Goal: Book appointment/travel/reservation

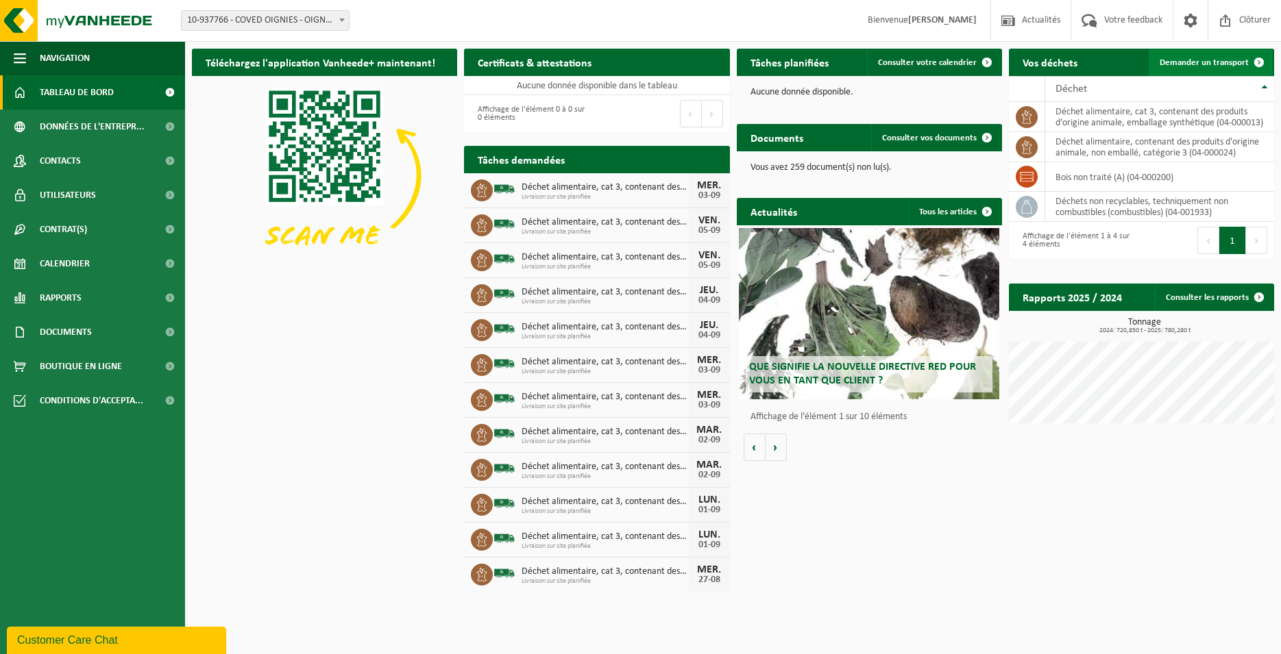
click at [1242, 62] on span "Demander un transport" at bounding box center [1203, 62] width 89 height 9
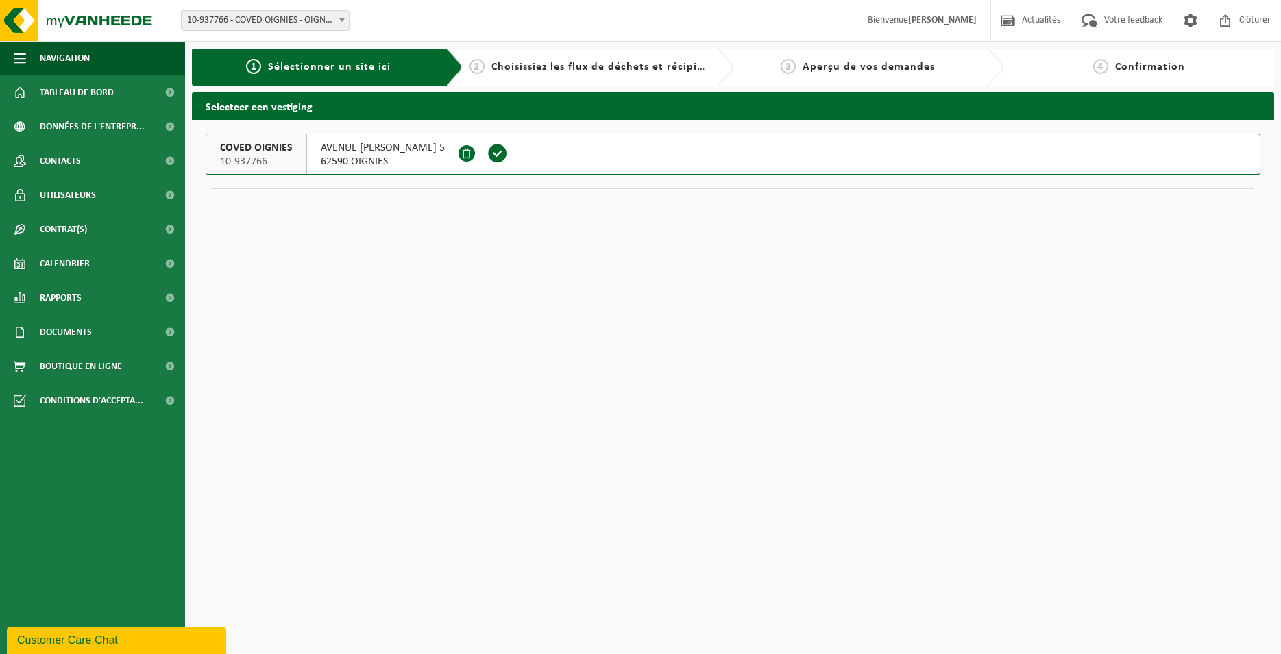
click at [517, 164] on span at bounding box center [497, 154] width 38 height 40
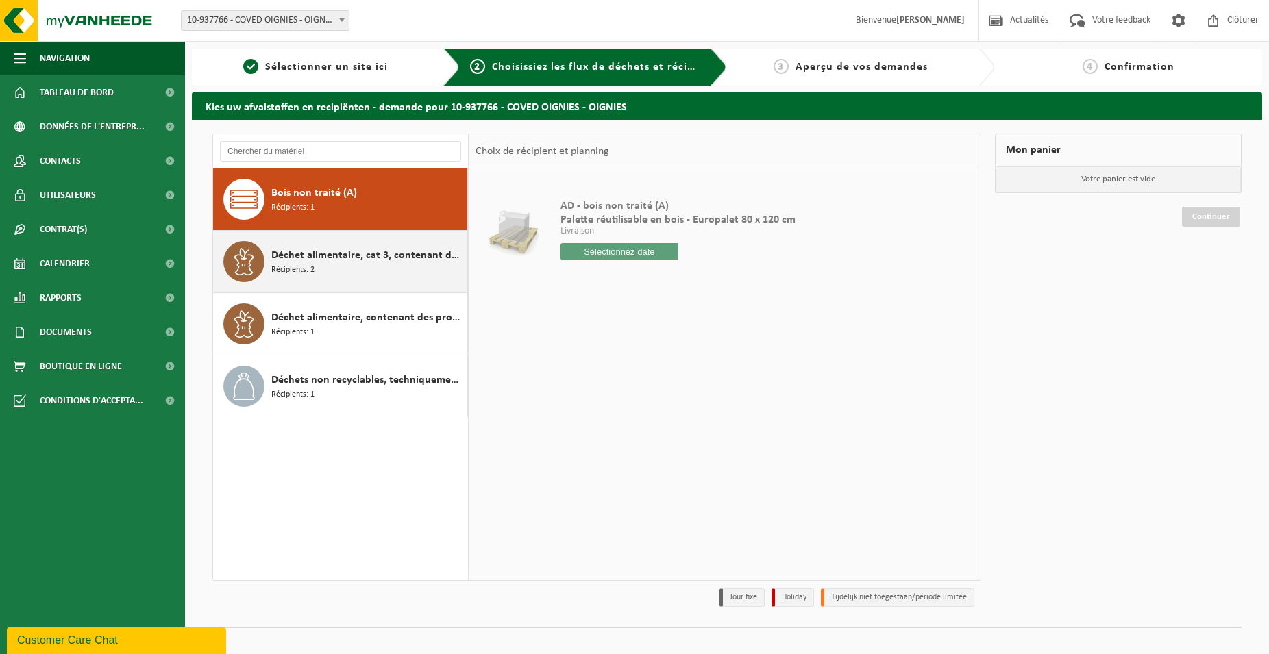
click at [423, 269] on div "Déchet alimentaire, cat 3, contenant des produits d'origine animale, emballage …" at bounding box center [367, 261] width 193 height 41
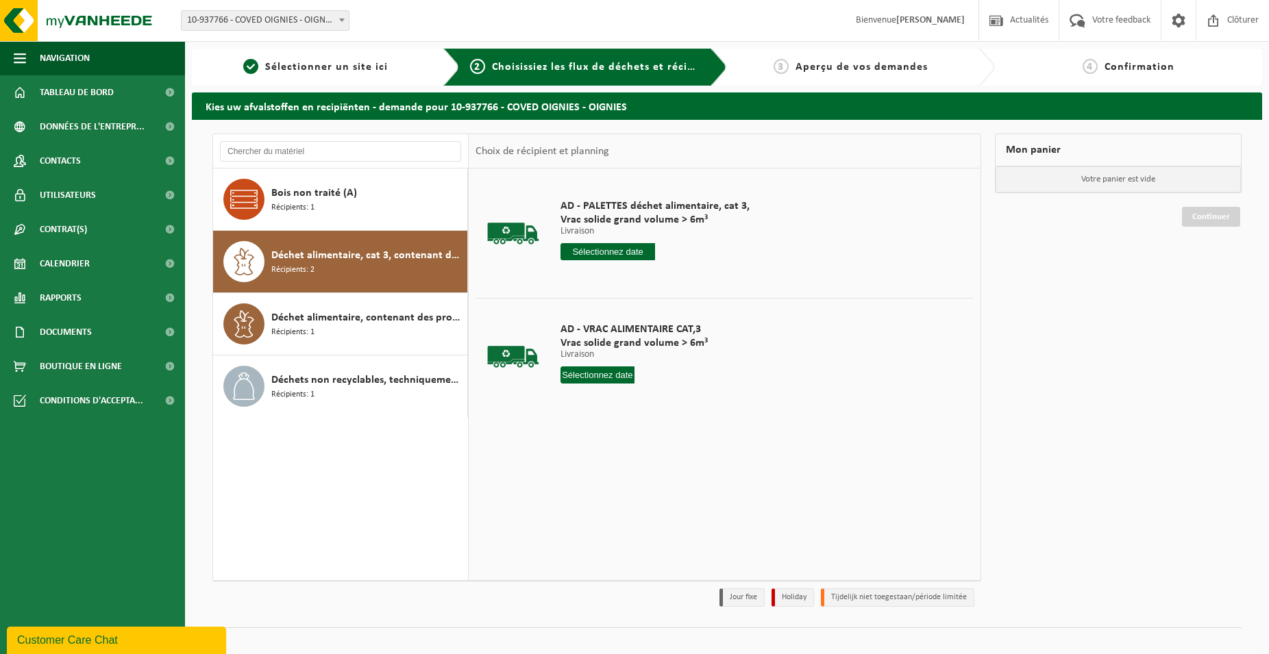
click at [622, 250] on input "text" at bounding box center [608, 251] width 95 height 17
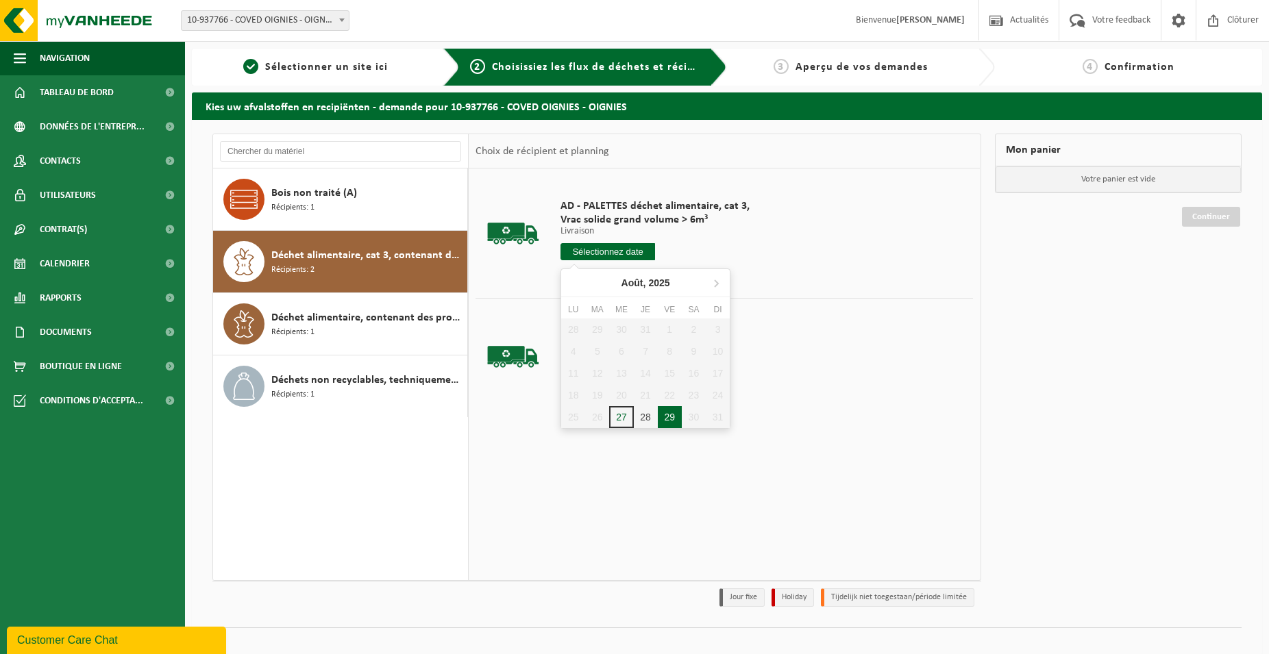
click at [672, 411] on div "29" at bounding box center [670, 417] width 24 height 22
type input "à partir de 2025-08-29"
type input "2025-08-29"
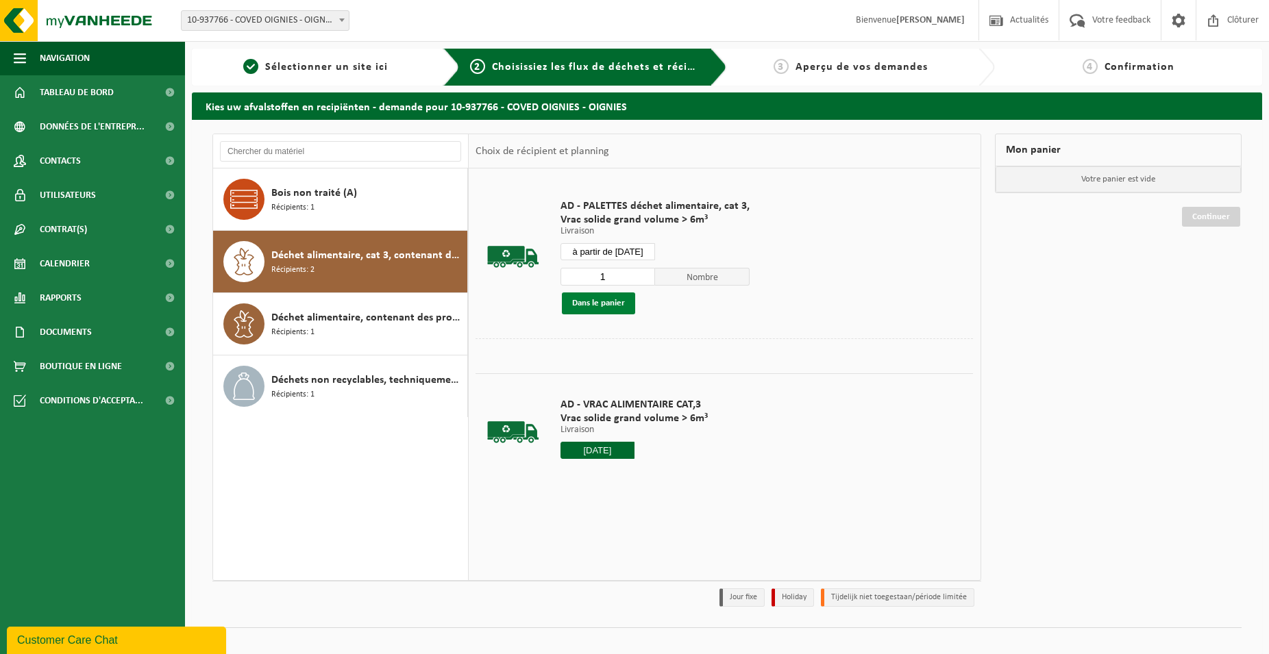
click at [616, 298] on button "Dans le panier" at bounding box center [598, 304] width 73 height 22
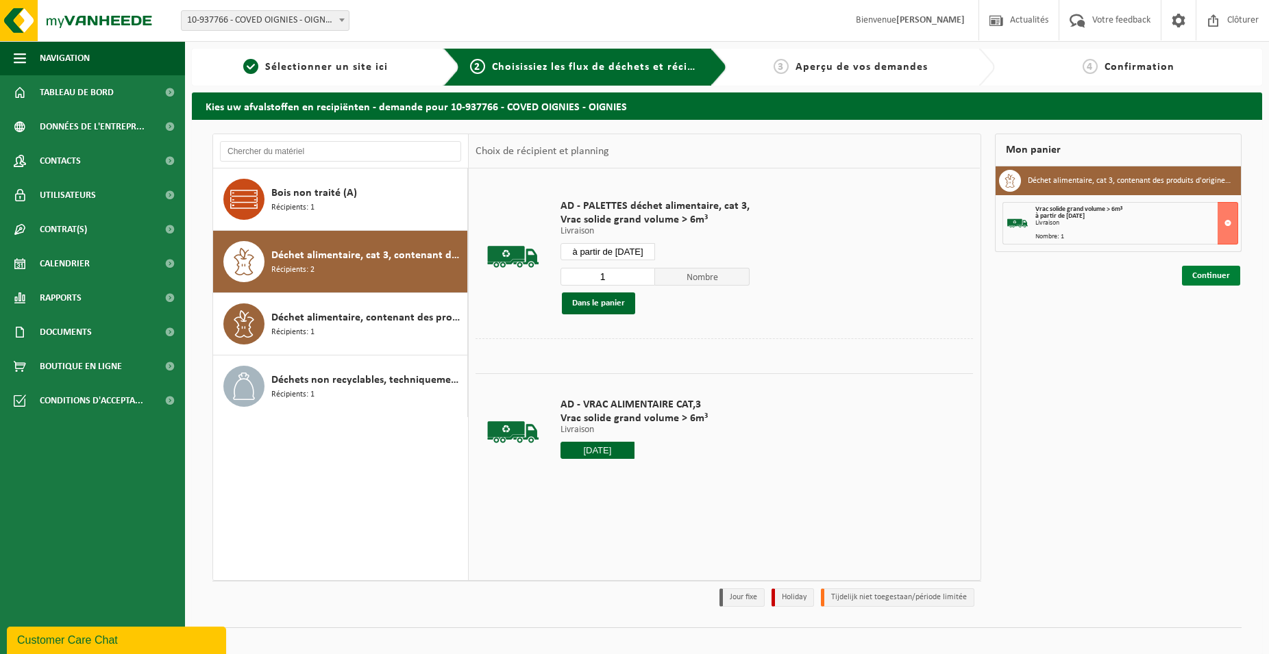
click at [1224, 274] on link "Continuer" at bounding box center [1211, 276] width 58 height 20
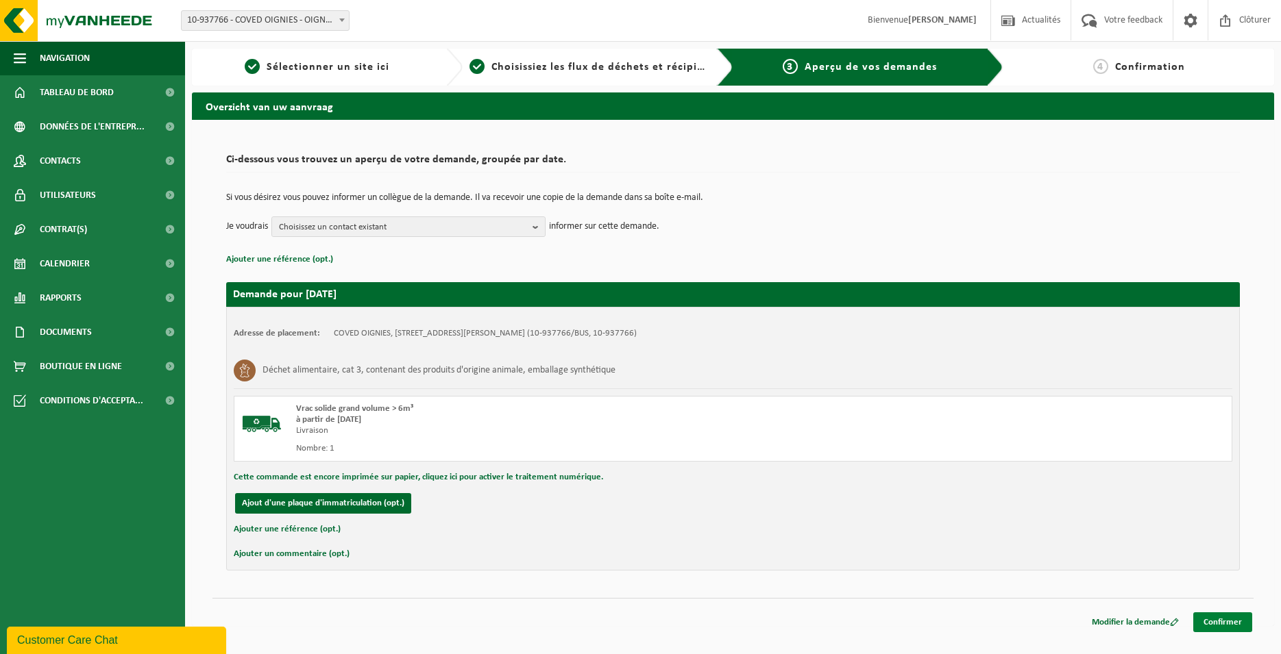
click at [1203, 623] on link "Confirmer" at bounding box center [1222, 623] width 59 height 20
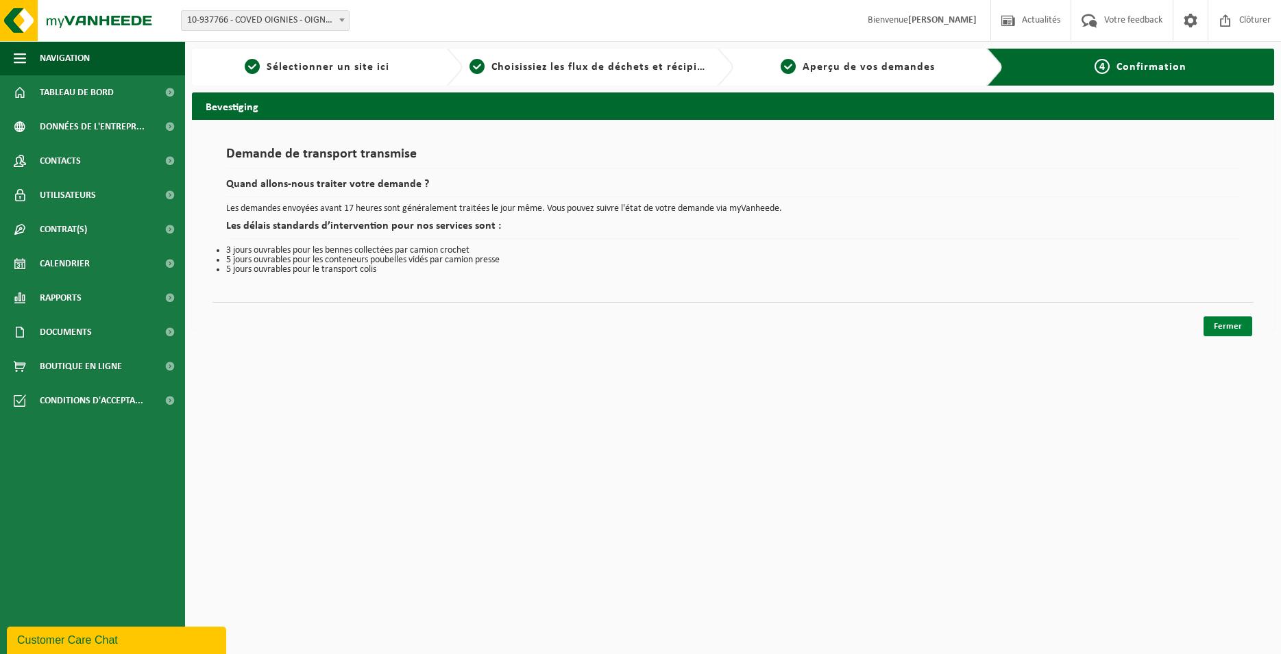
click at [1217, 319] on link "Fermer" at bounding box center [1227, 327] width 49 height 20
